Goal: Task Accomplishment & Management: Manage account settings

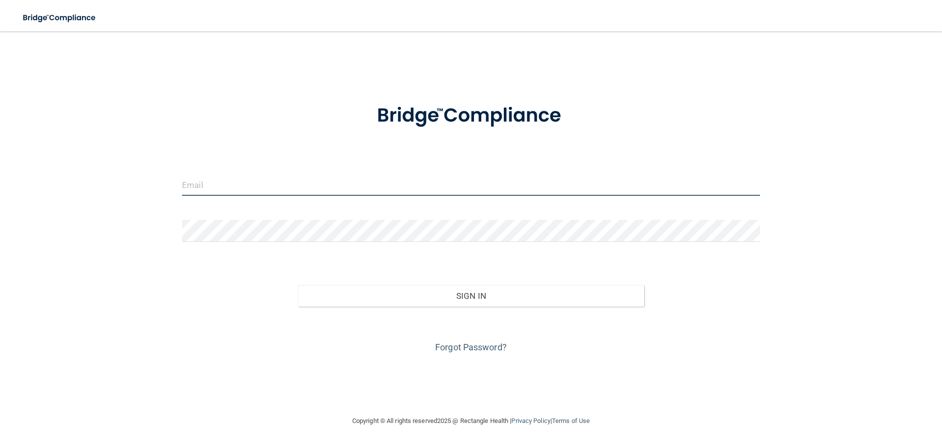
type input "[EMAIL_ADDRESS][DOMAIN_NAME]"
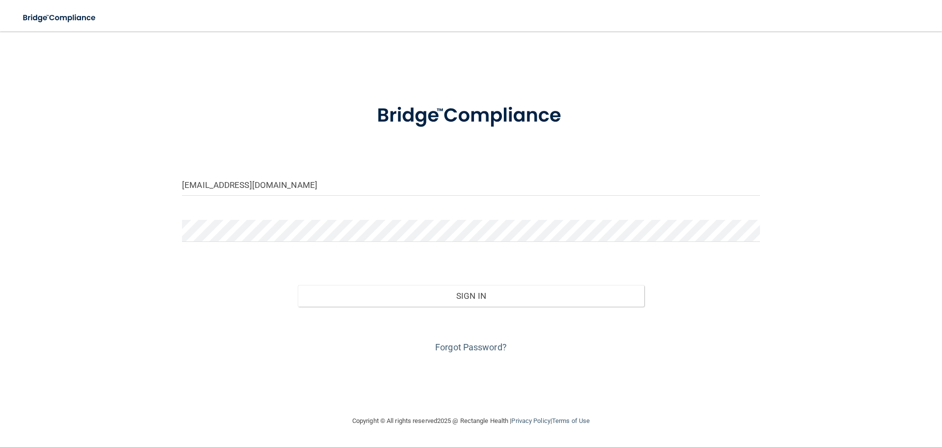
click at [478, 307] on div "Forgot Password?" at bounding box center [471, 331] width 593 height 49
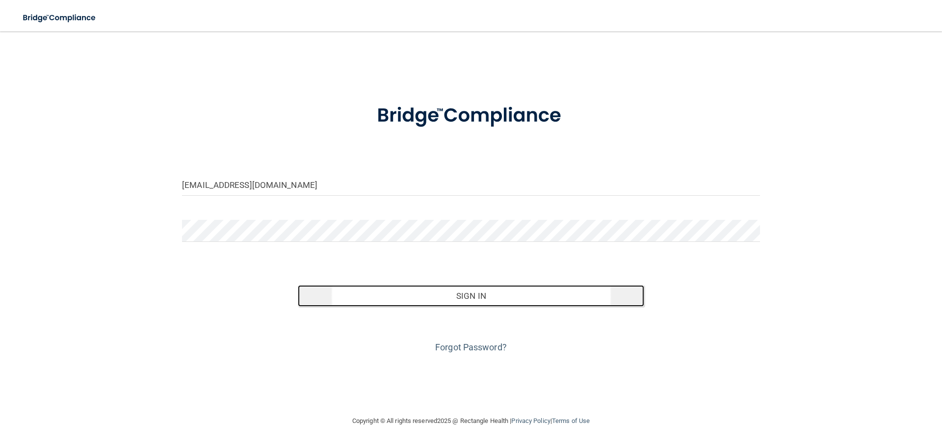
click at [479, 296] on button "Sign In" at bounding box center [471, 296] width 347 height 22
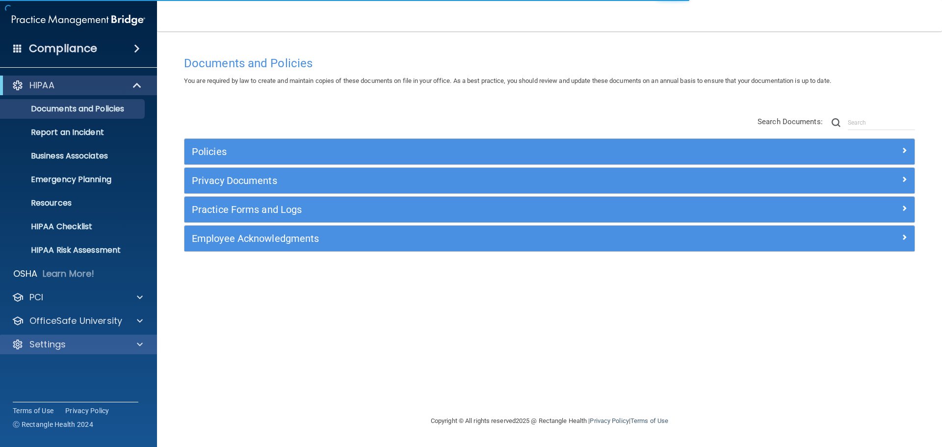
click at [50, 351] on div "Settings" at bounding box center [79, 345] width 158 height 20
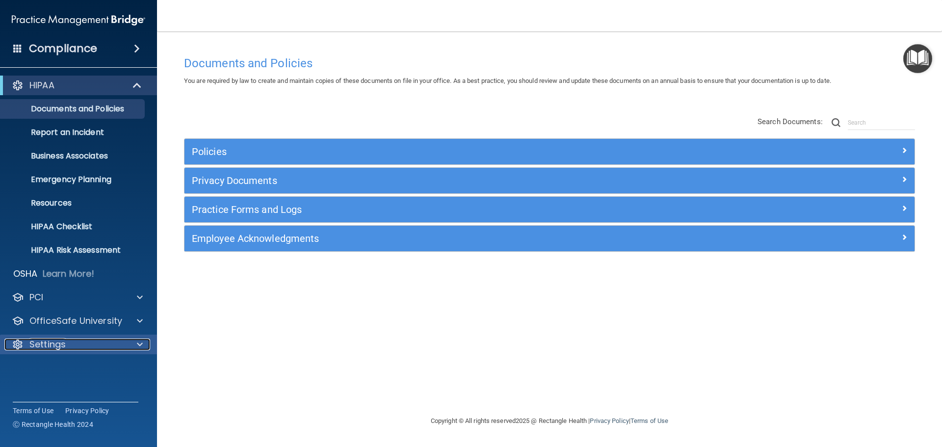
click at [42, 343] on p "Settings" at bounding box center [47, 345] width 36 height 12
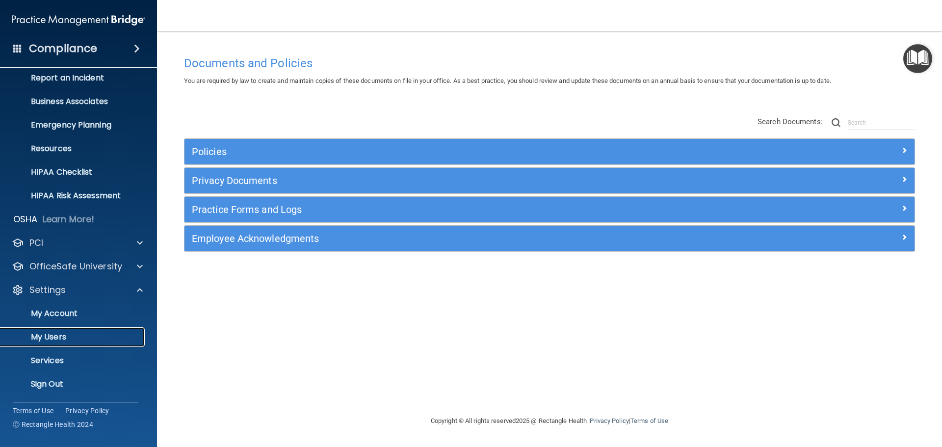
click at [58, 340] on p "My Users" at bounding box center [73, 337] width 134 height 10
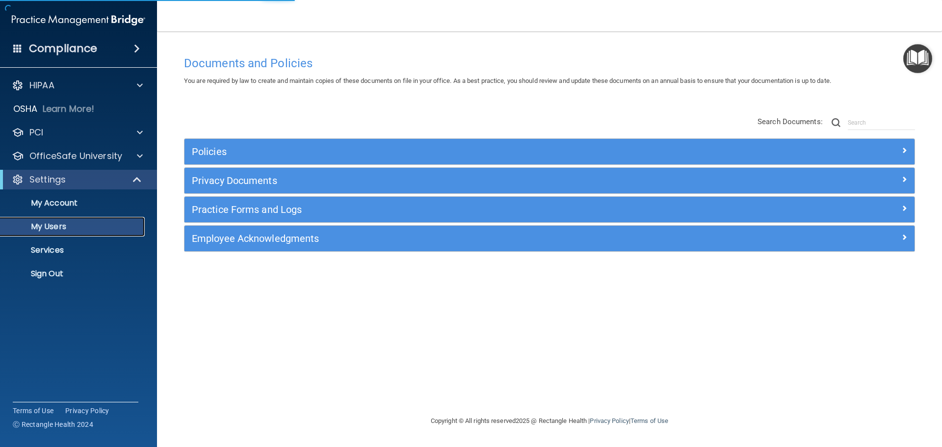
select select "20"
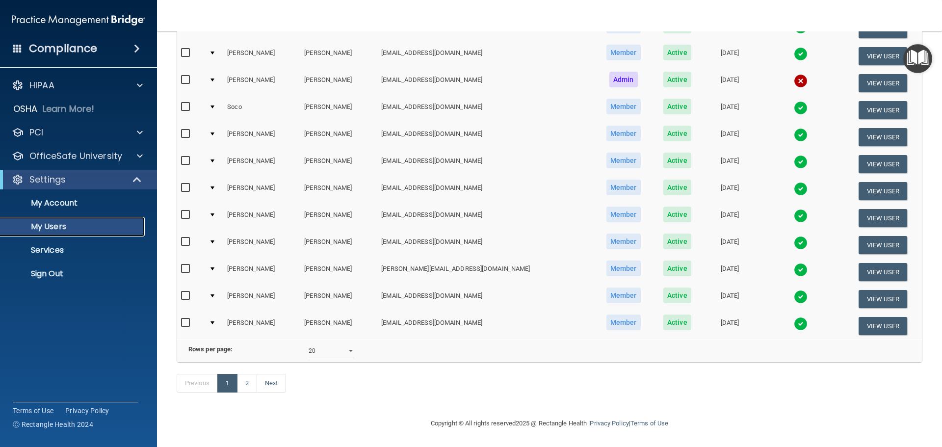
scroll to position [365, 0]
click at [243, 382] on link "2" at bounding box center [247, 383] width 20 height 19
select select "20"
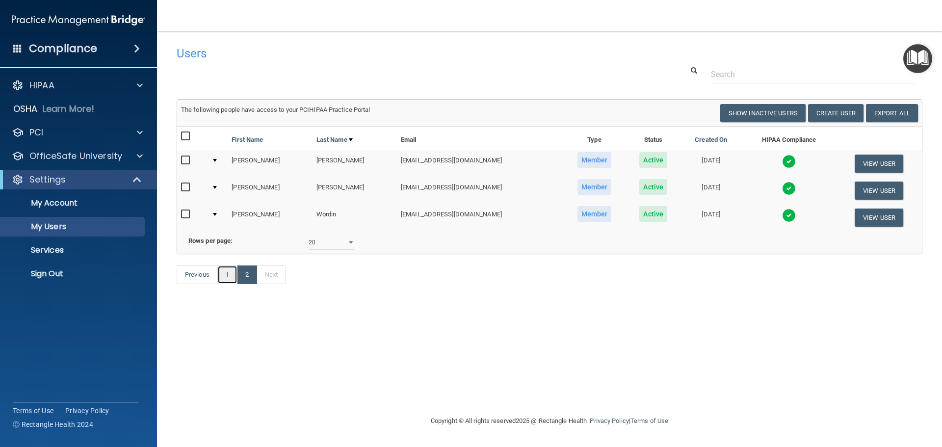
click at [226, 284] on link "1" at bounding box center [227, 274] width 20 height 19
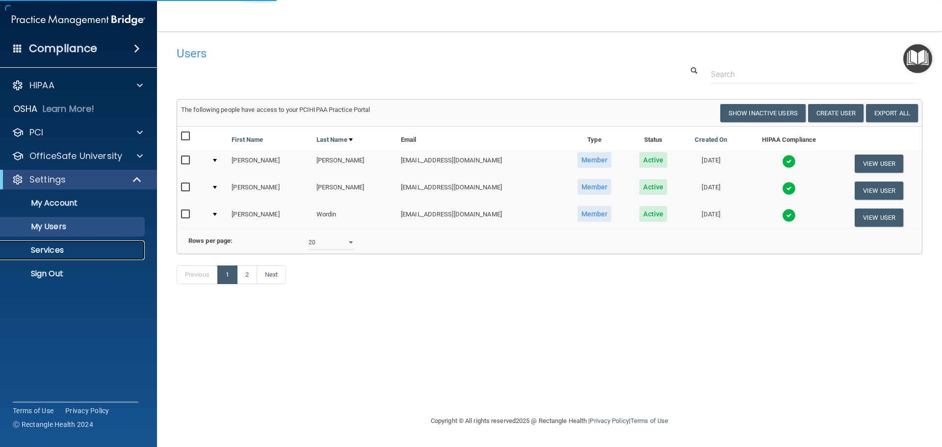
click at [47, 253] on p "Services" at bounding box center [73, 250] width 134 height 10
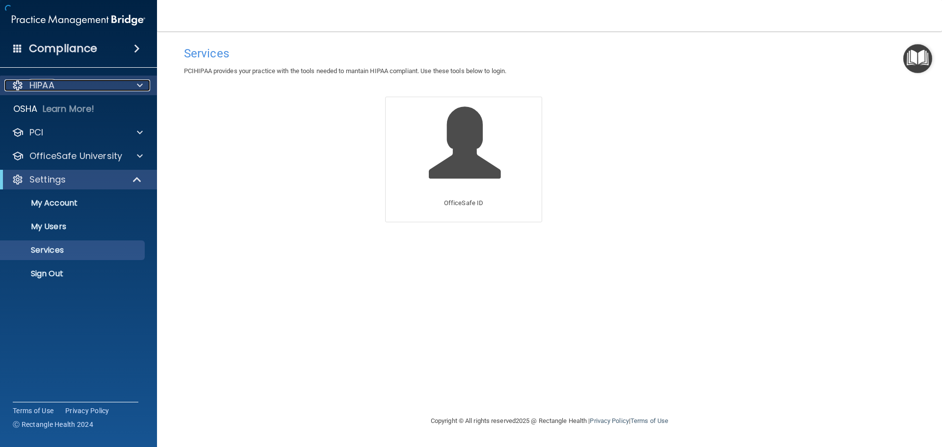
click at [41, 85] on p "HIPAA" at bounding box center [41, 85] width 25 height 12
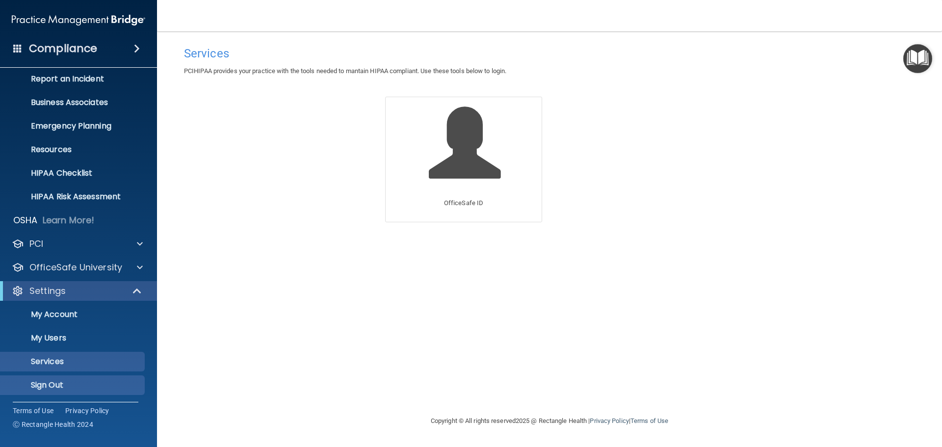
scroll to position [54, 0]
click at [44, 385] on p "Sign Out" at bounding box center [73, 384] width 134 height 10
